Goal: Navigation & Orientation: Find specific page/section

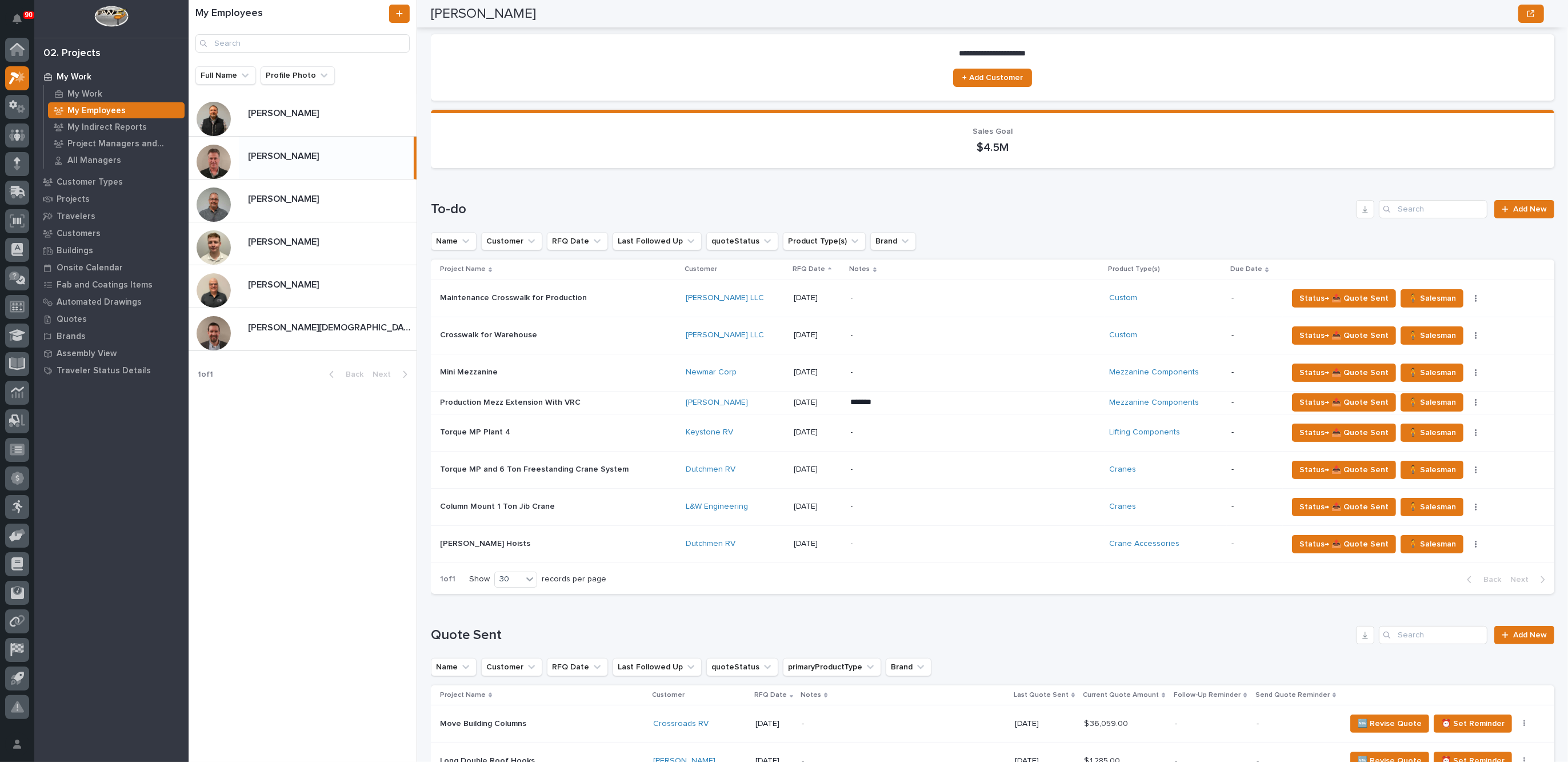
scroll to position [71, 0]
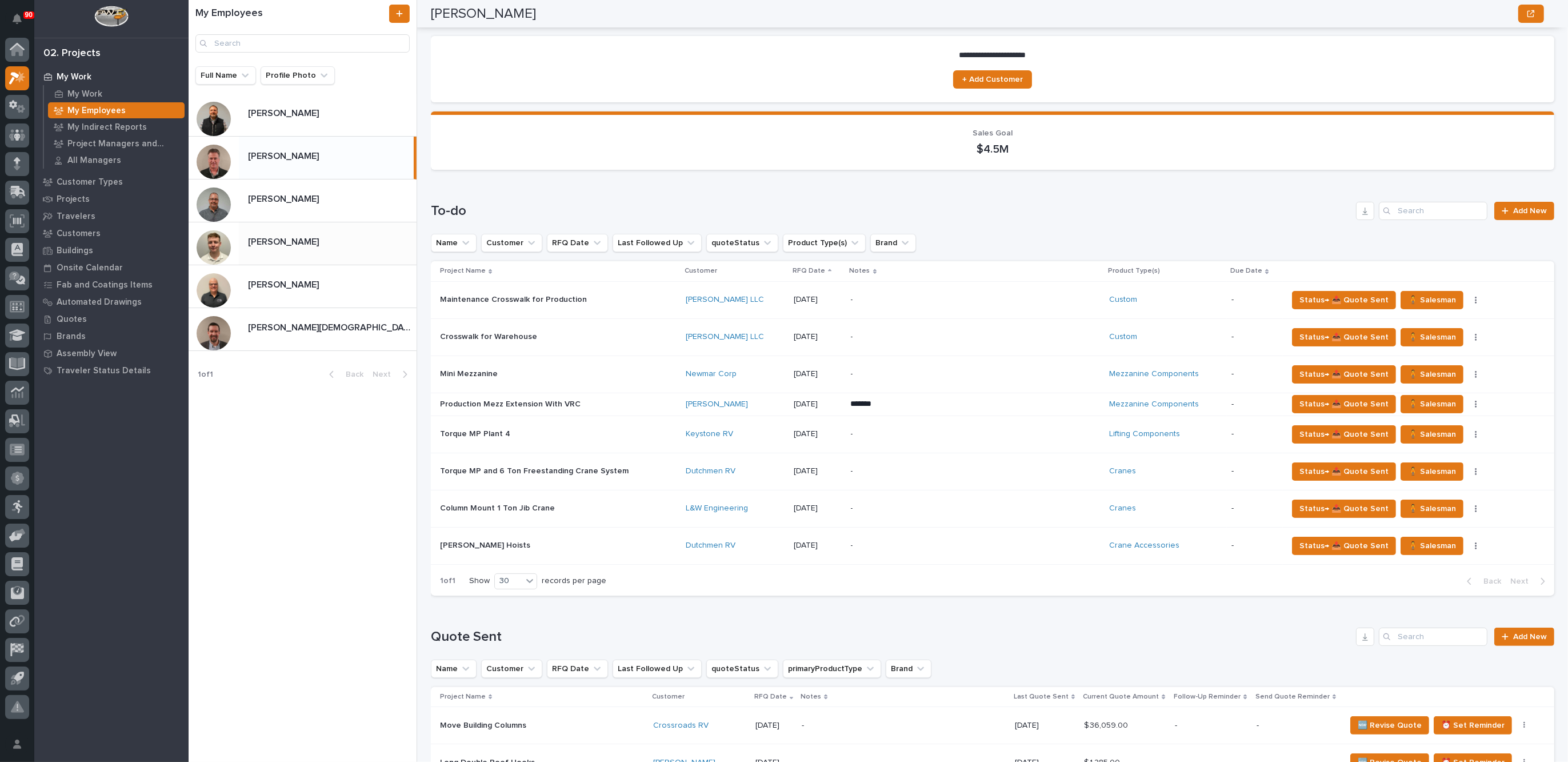
click at [310, 244] on p "[PERSON_NAME]" at bounding box center [284, 240] width 73 height 13
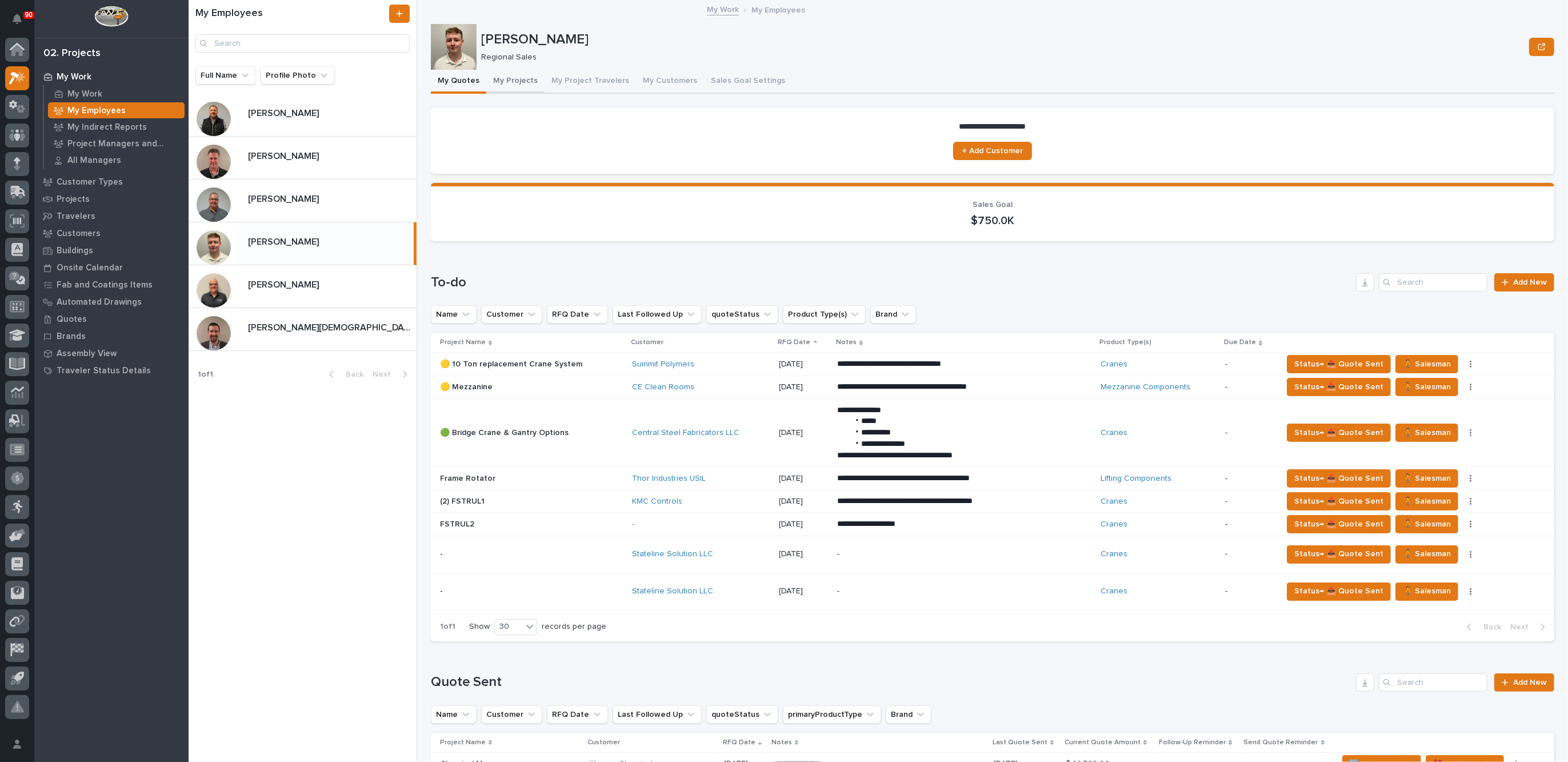
click at [515, 82] on button "My Projects" at bounding box center [516, 81] width 58 height 24
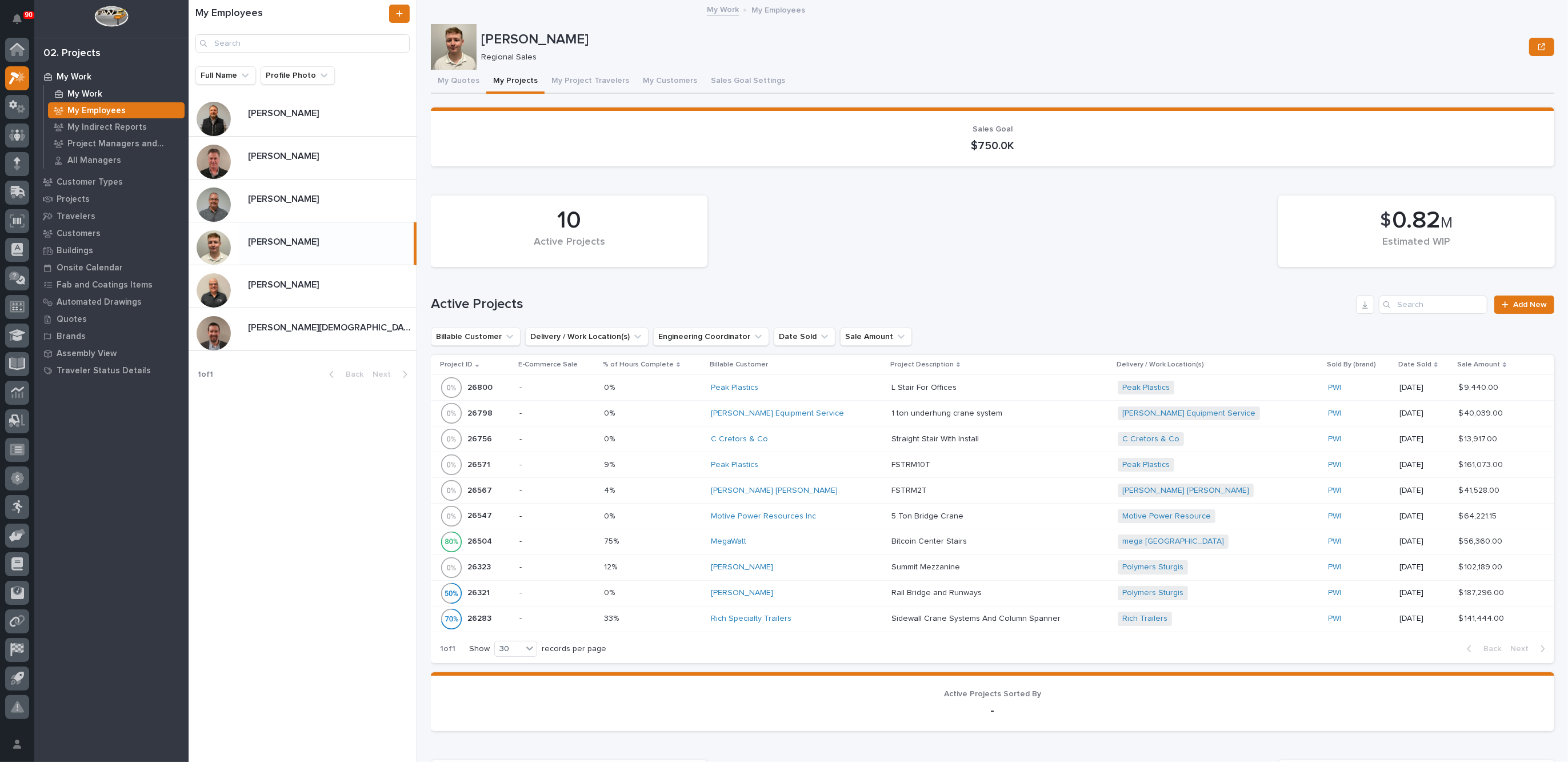
click at [106, 90] on div "My Work" at bounding box center [116, 93] width 136 height 16
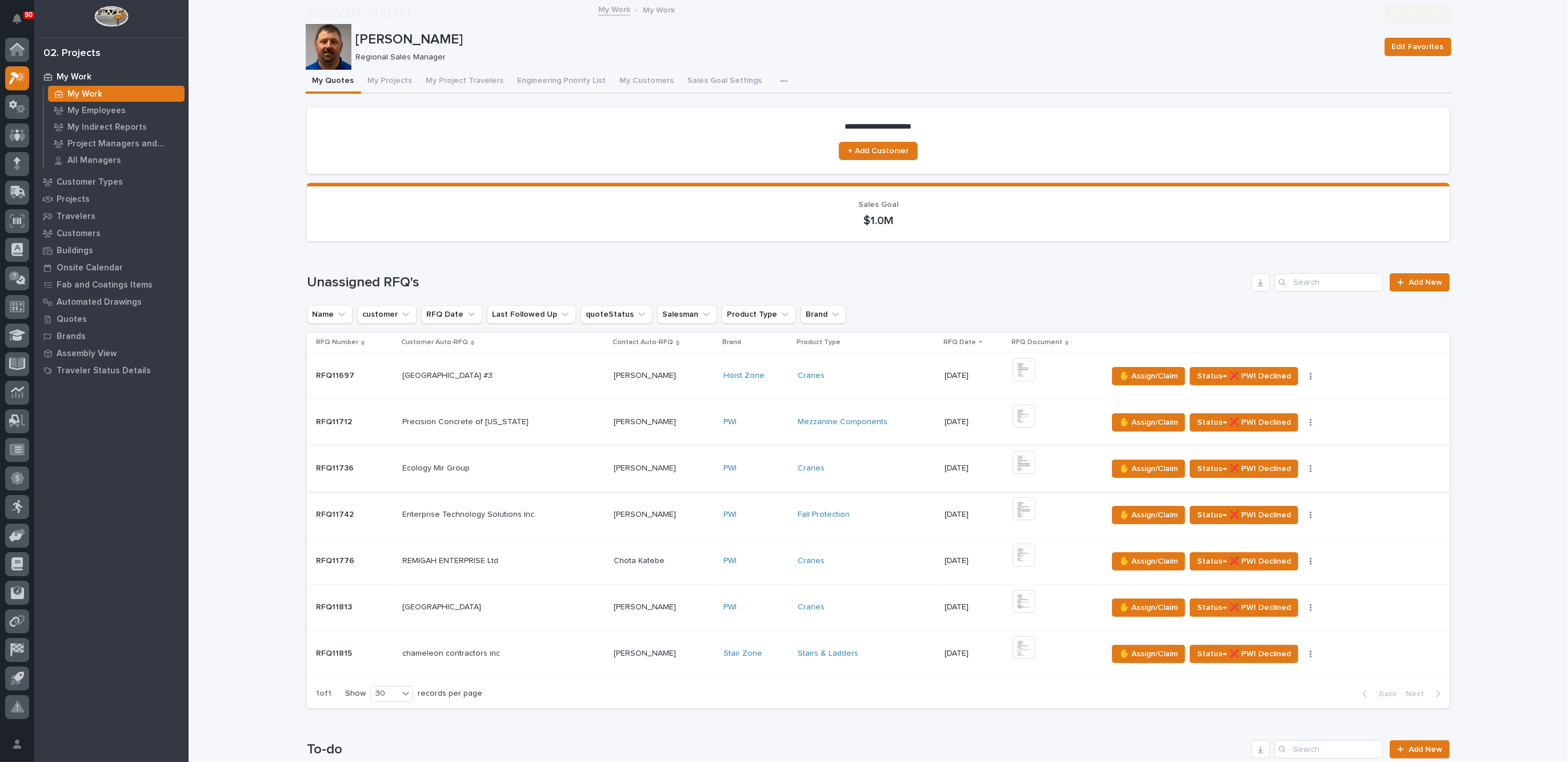
scroll to position [143, 0]
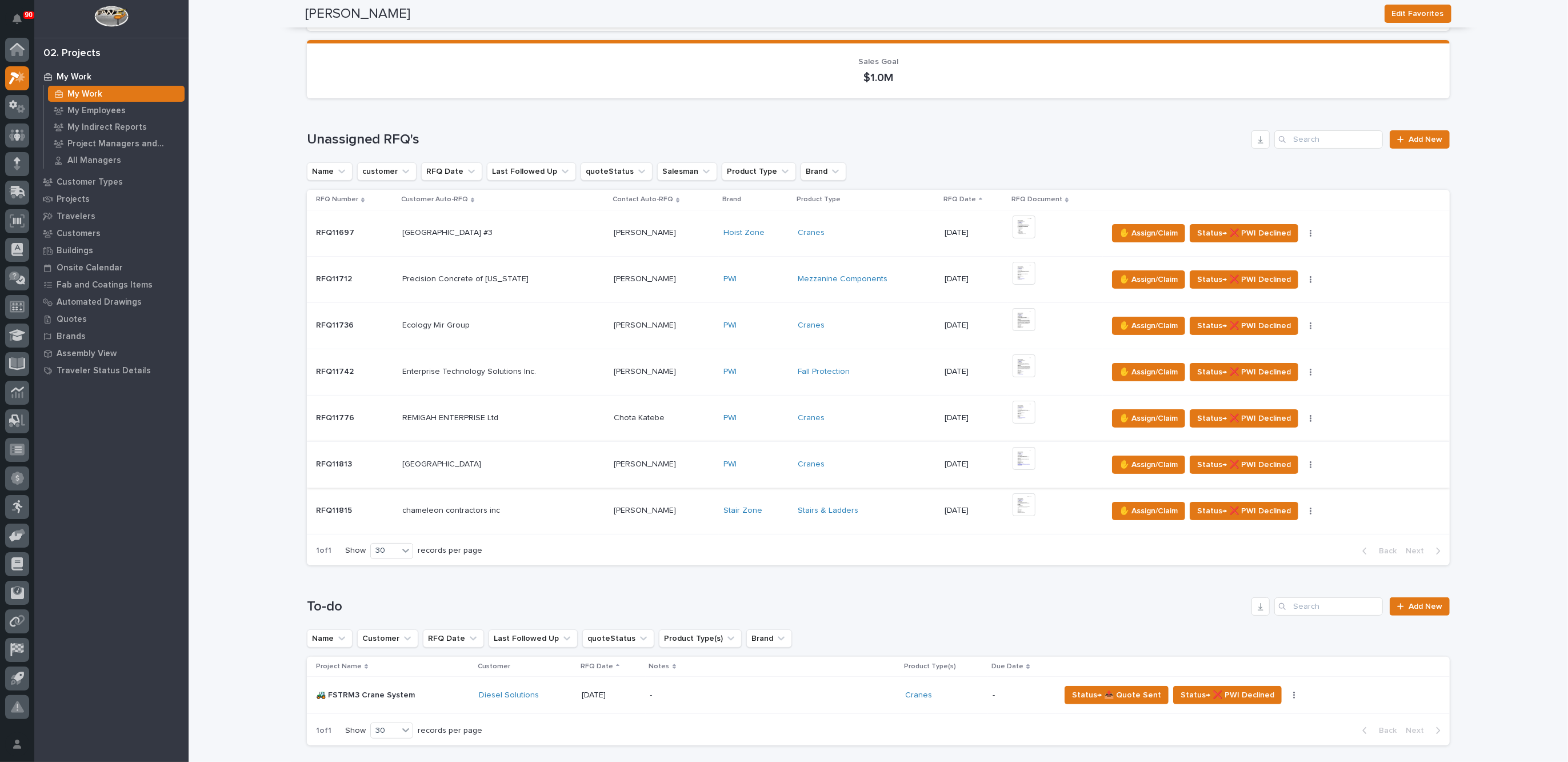
click at [1016, 458] on img at bounding box center [1024, 458] width 23 height 23
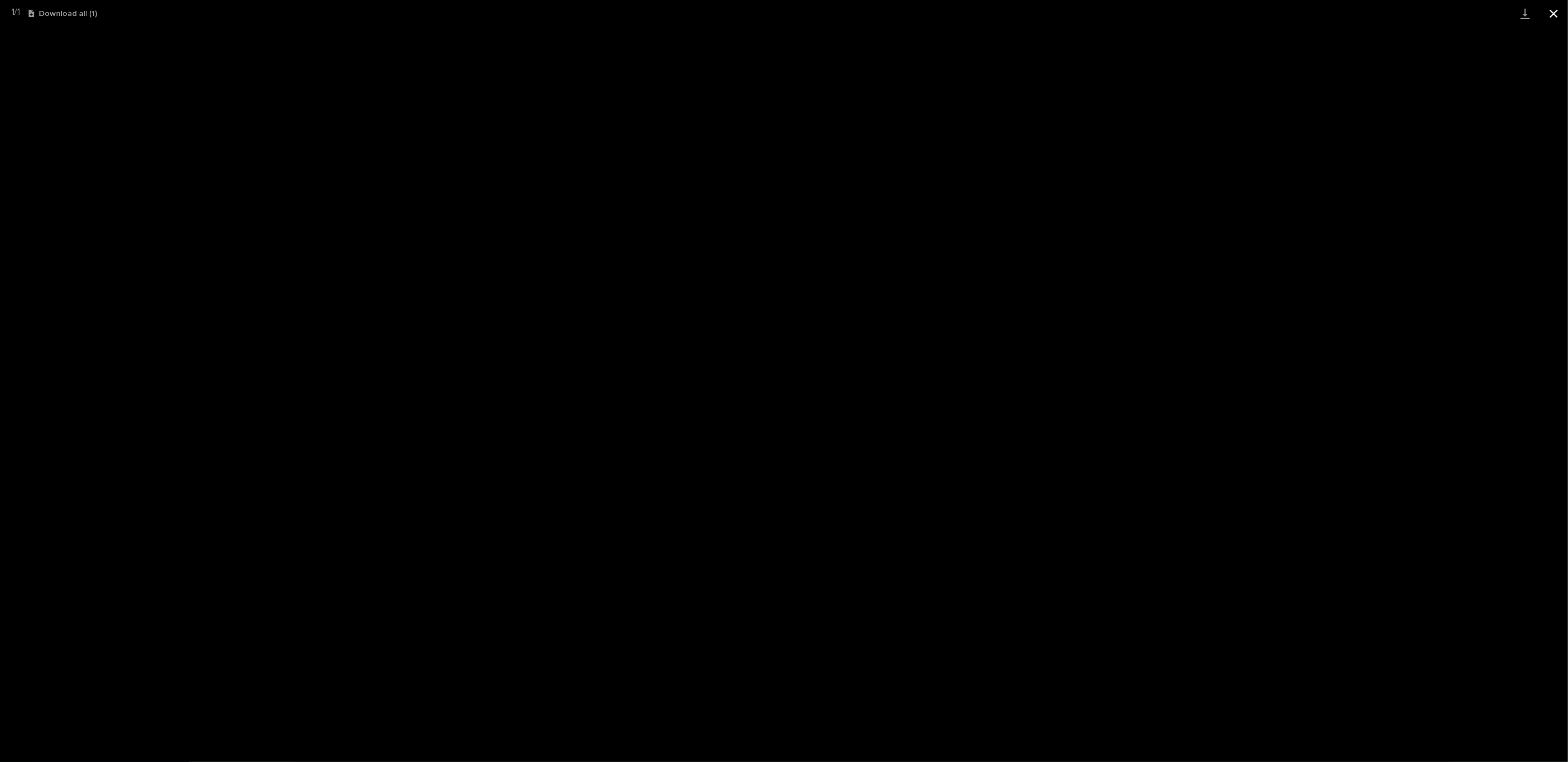
click at [1556, 14] on button "Close gallery" at bounding box center [1554, 13] width 28 height 27
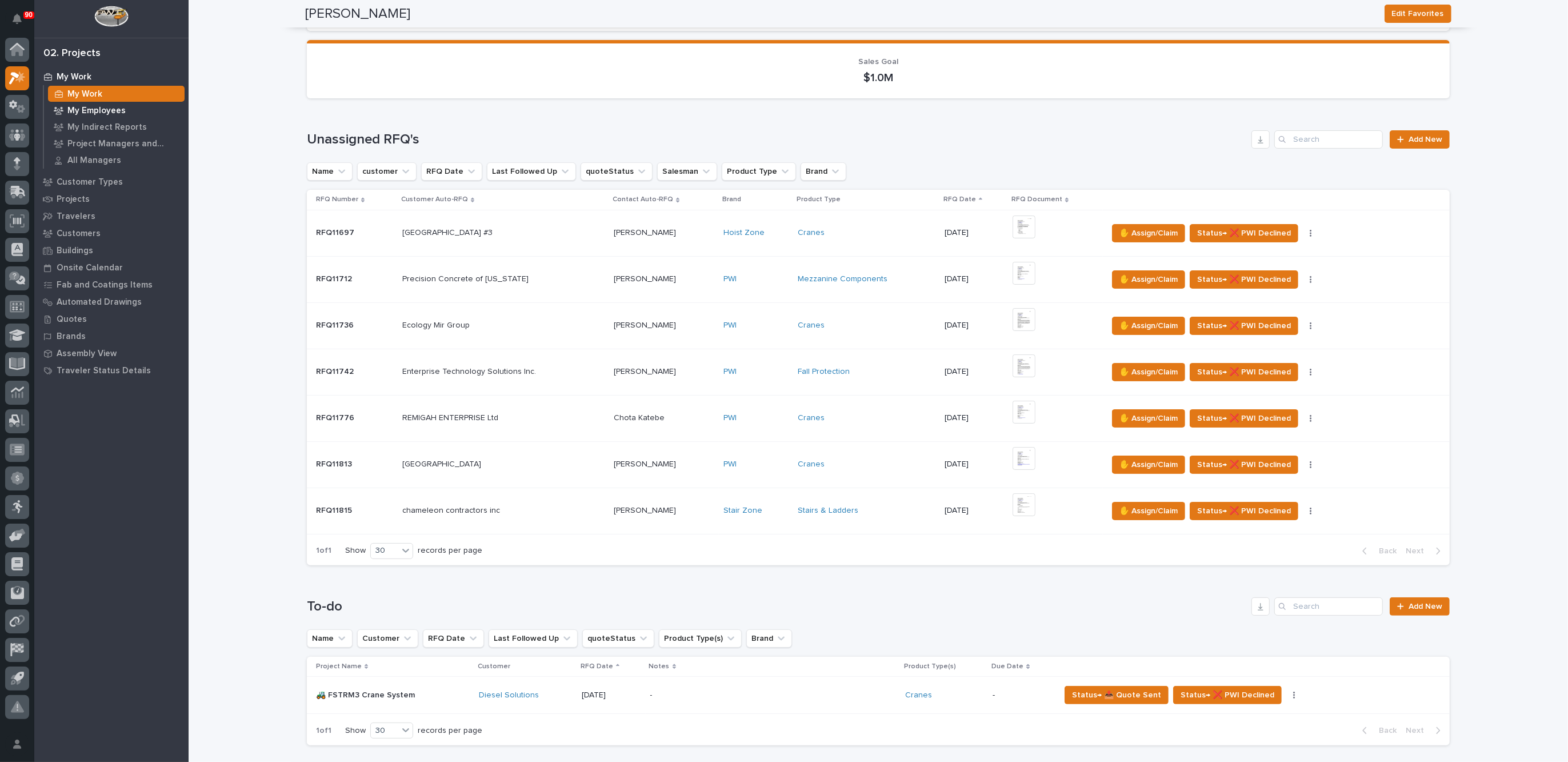
click at [95, 108] on p "My Employees" at bounding box center [97, 111] width 58 height 11
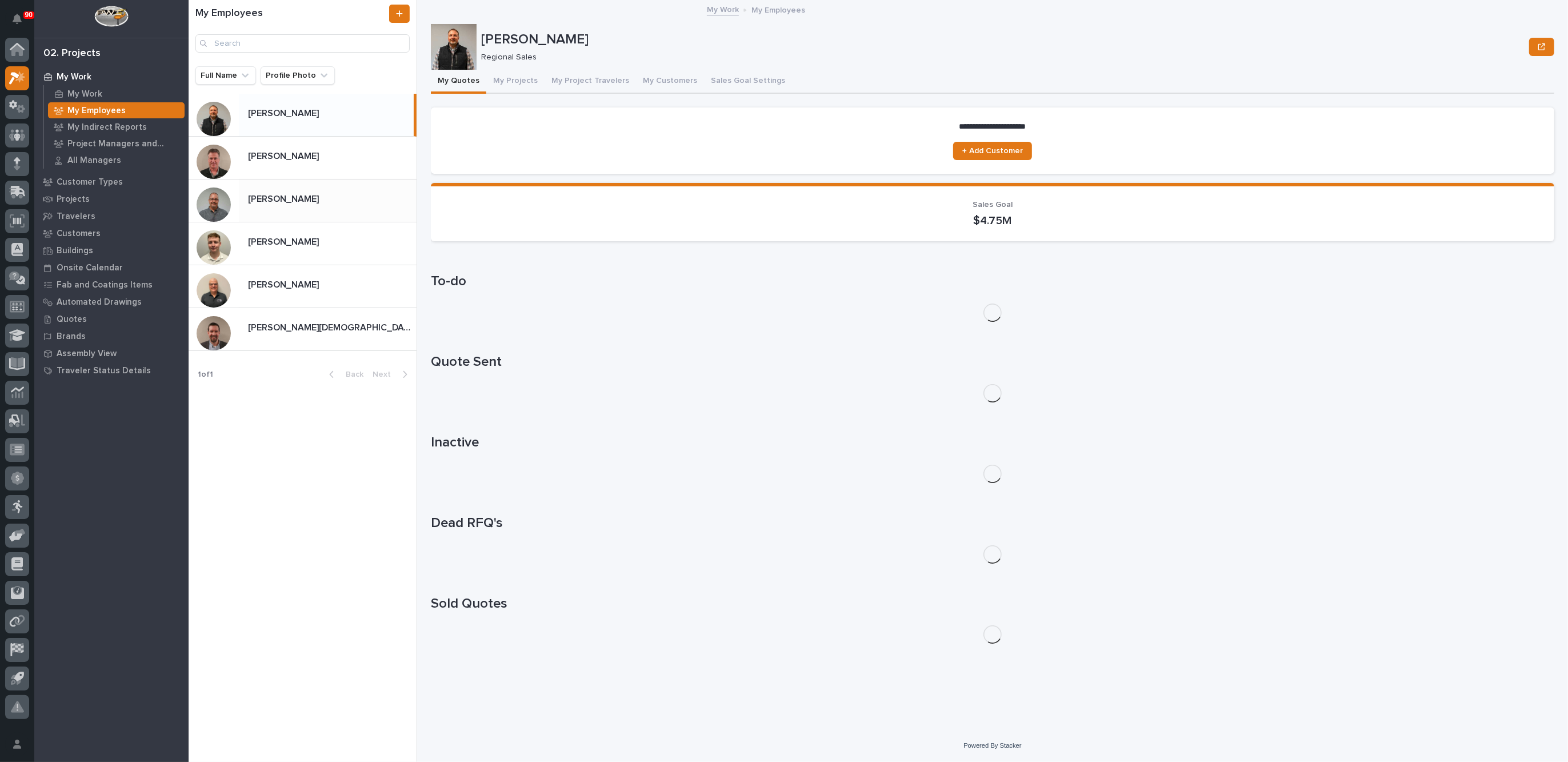
click at [296, 194] on p at bounding box center [330, 199] width 164 height 11
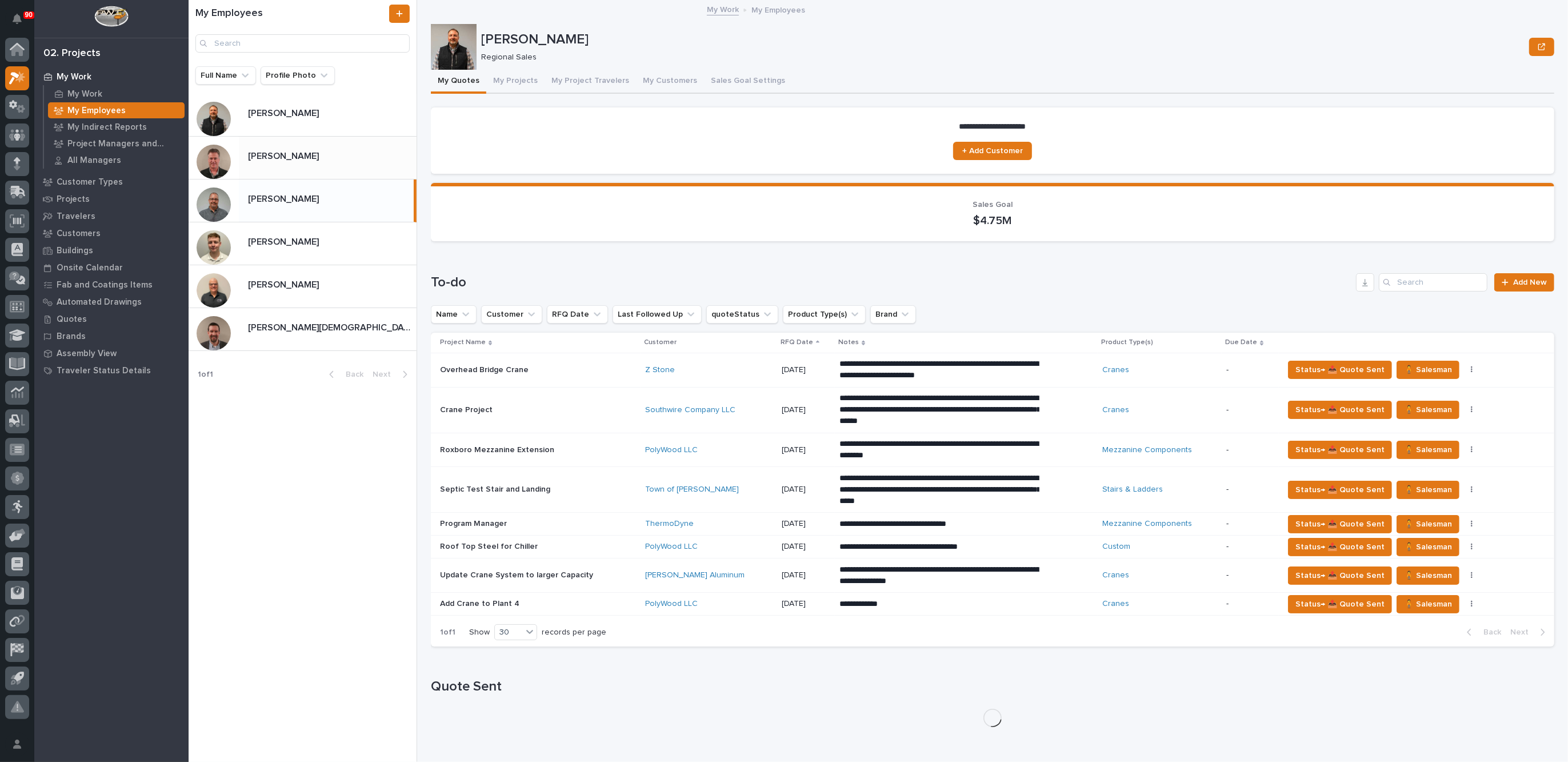
click at [300, 158] on p at bounding box center [330, 156] width 164 height 11
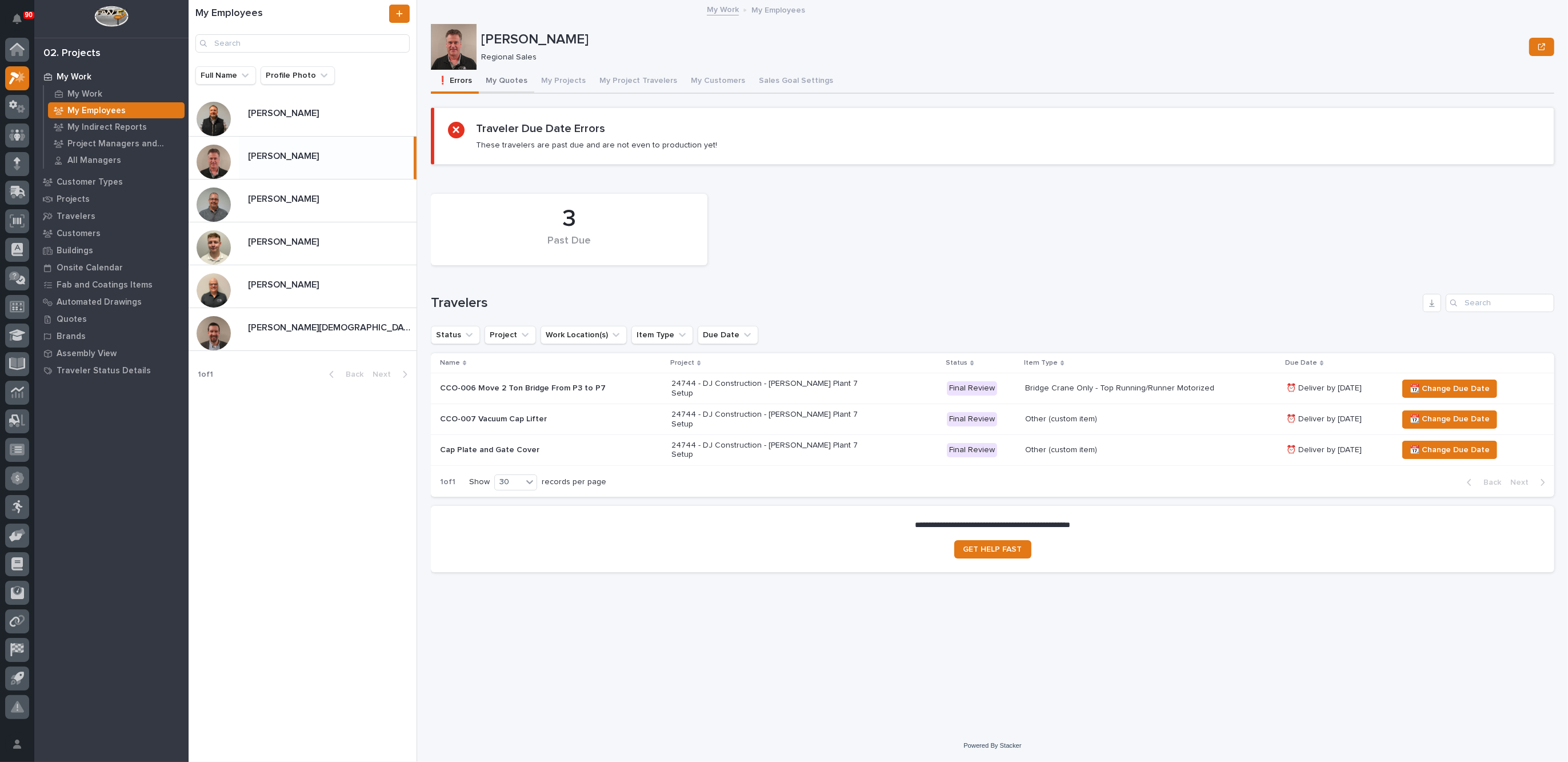
click at [508, 78] on button "My Quotes" at bounding box center [506, 81] width 55 height 24
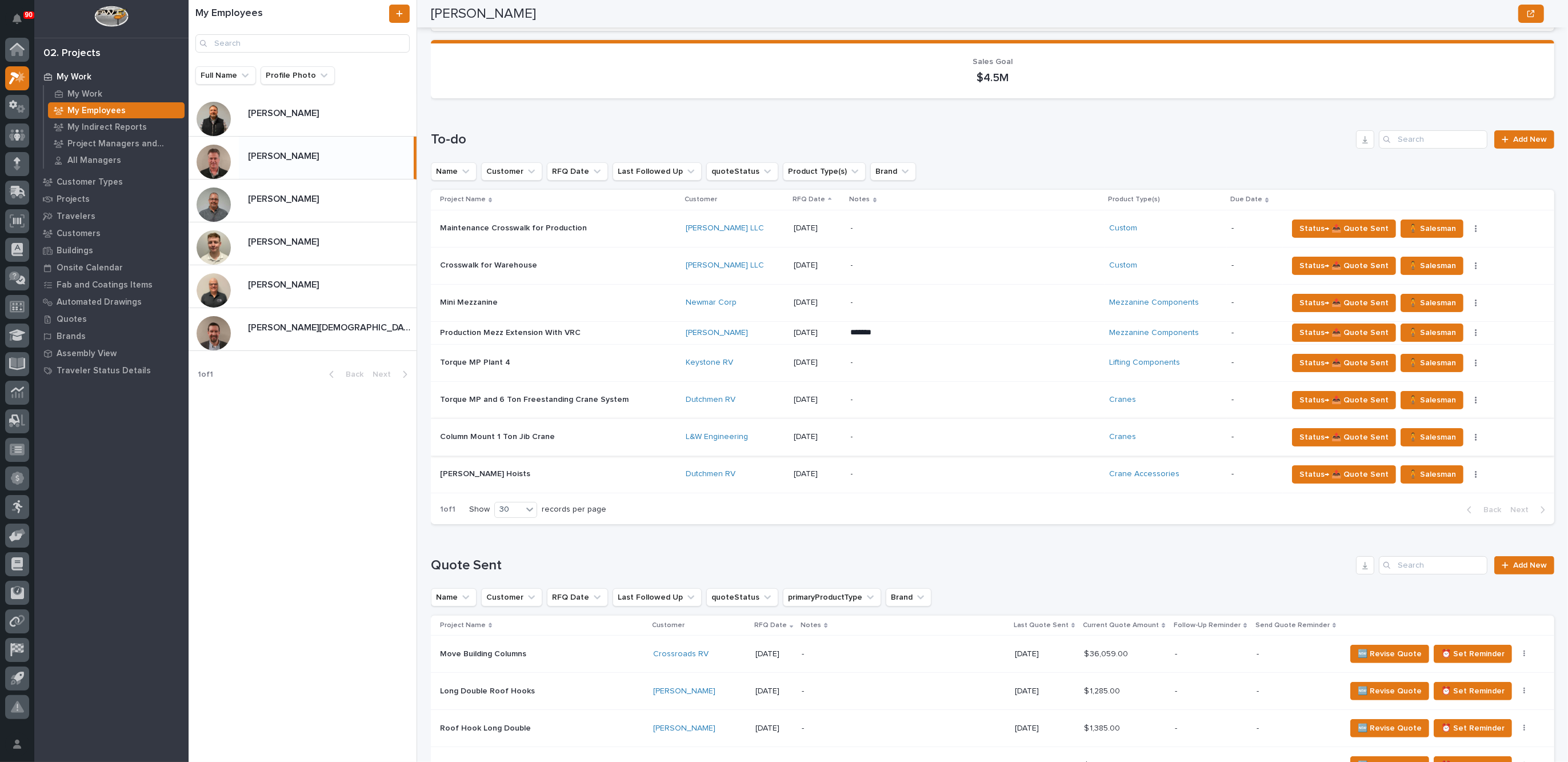
scroll to position [71, 0]
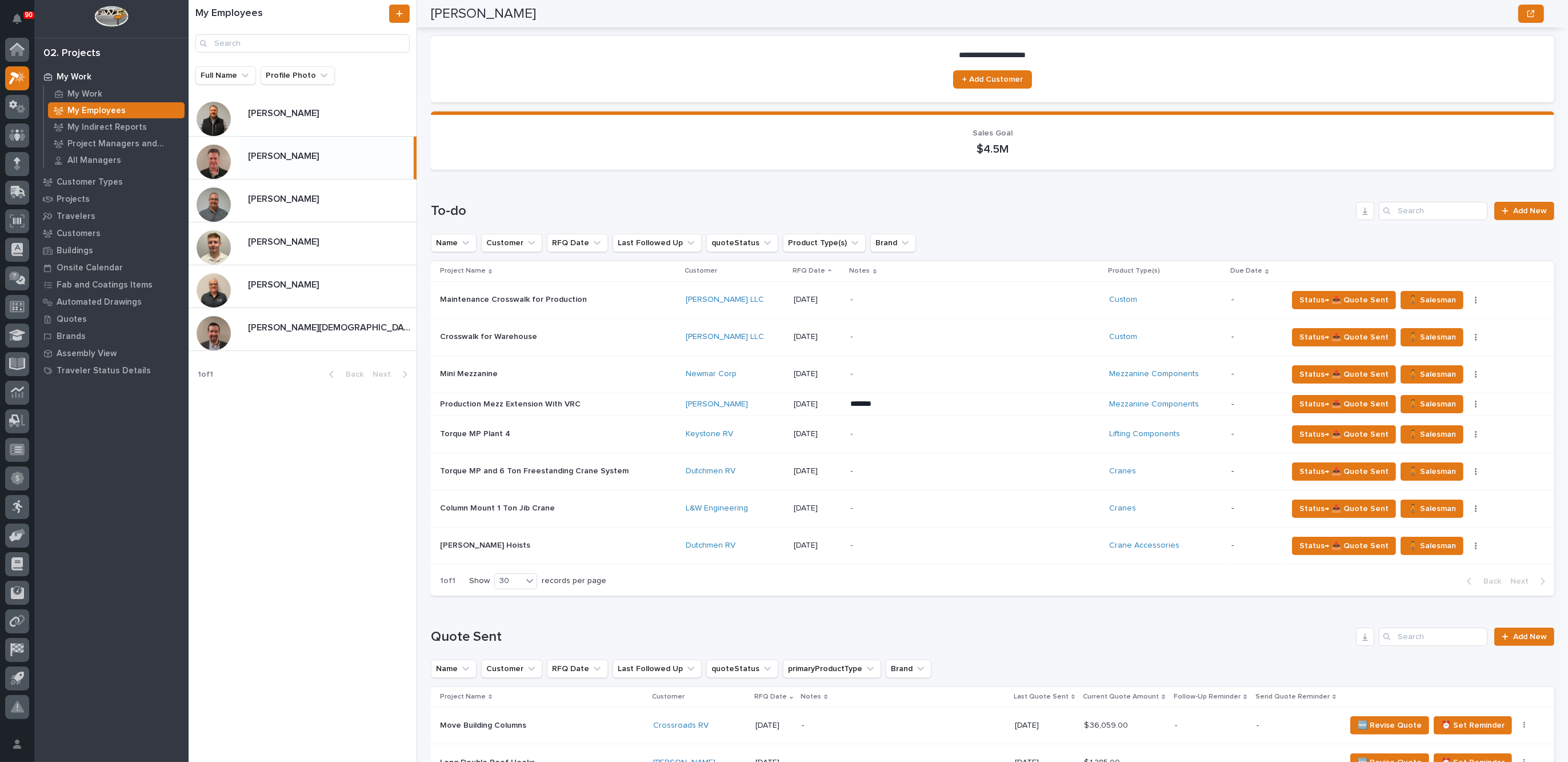
click at [651, 429] on div "Torque MP Plant 4 Torque MP Plant 4" at bounding box center [558, 434] width 237 height 18
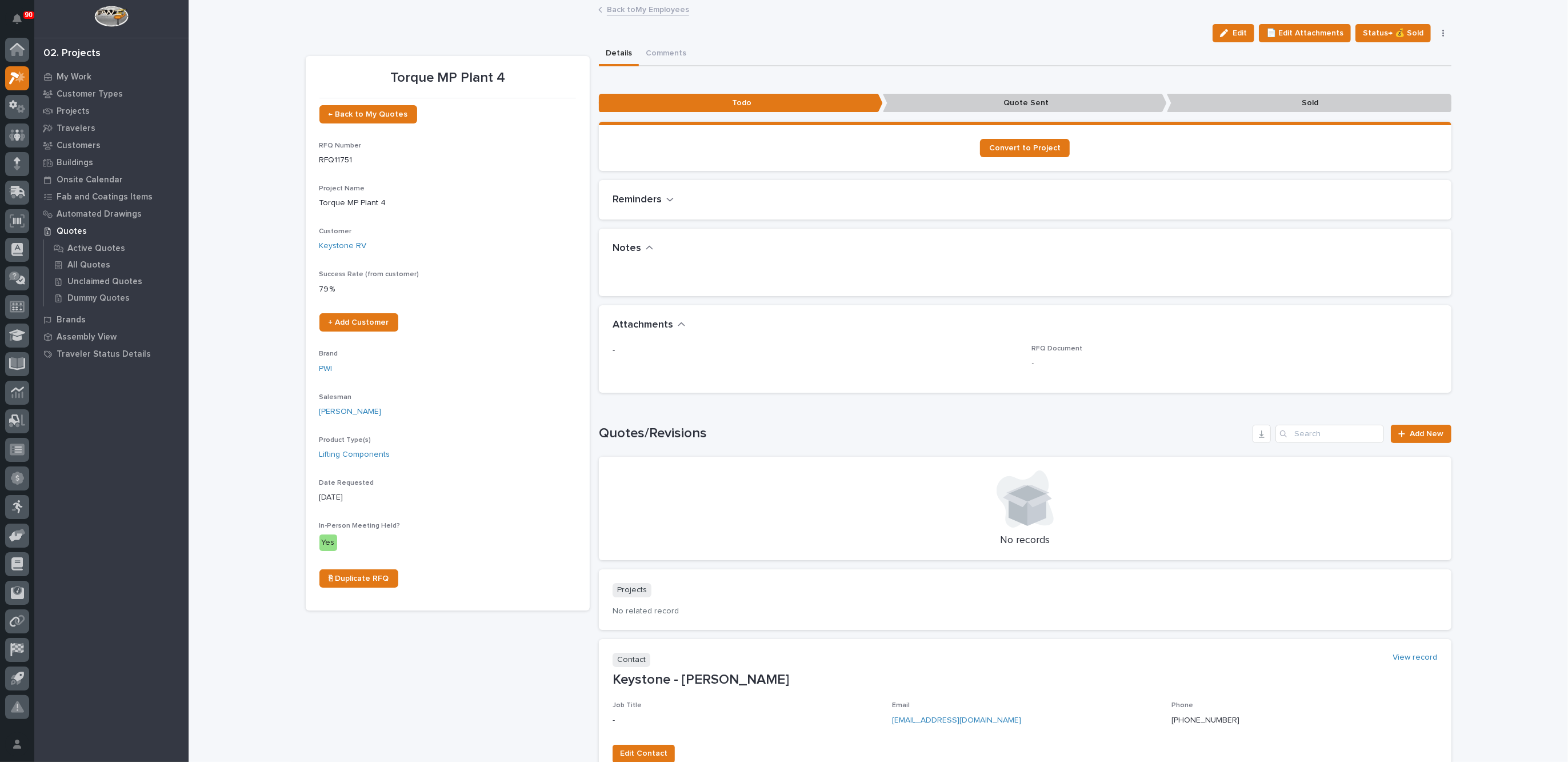
click at [627, 6] on link "Back to My Employees" at bounding box center [648, 9] width 83 height 13
